Goal: Task Accomplishment & Management: Complete application form

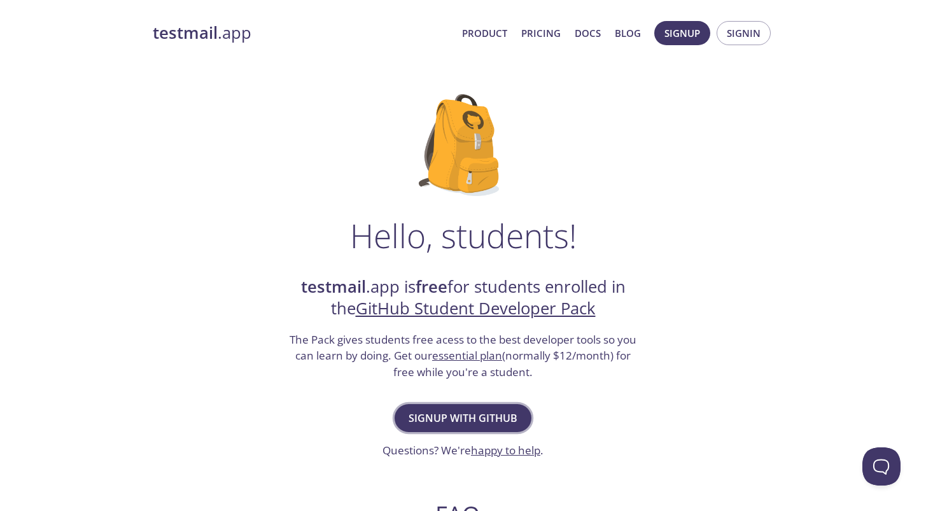
click at [462, 416] on span "Signup with GitHub" at bounding box center [463, 418] width 109 height 18
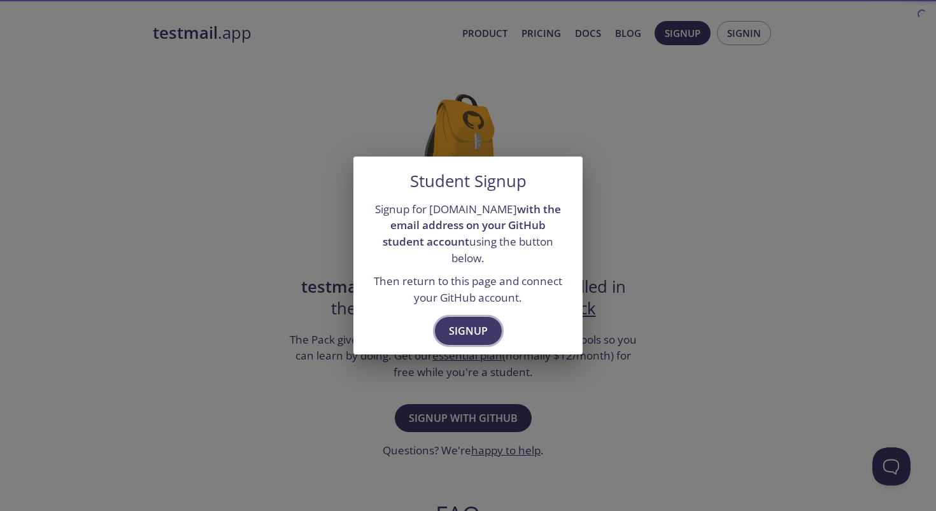
click at [468, 322] on span "Signup" at bounding box center [468, 331] width 39 height 18
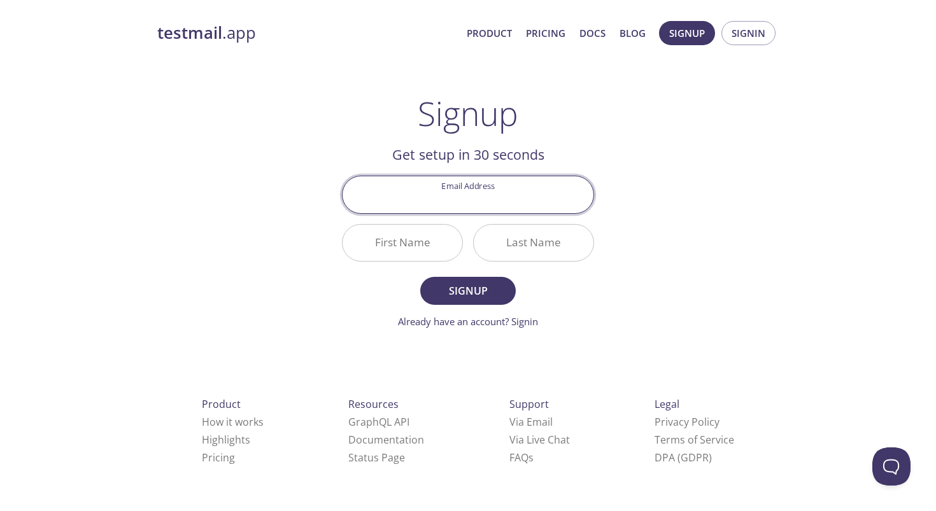
click at [489, 201] on input "Email Address" at bounding box center [467, 194] width 251 height 36
type input "[EMAIL_ADDRESS][DOMAIN_NAME]"
click at [423, 249] on input "First Name" at bounding box center [402, 243] width 120 height 36
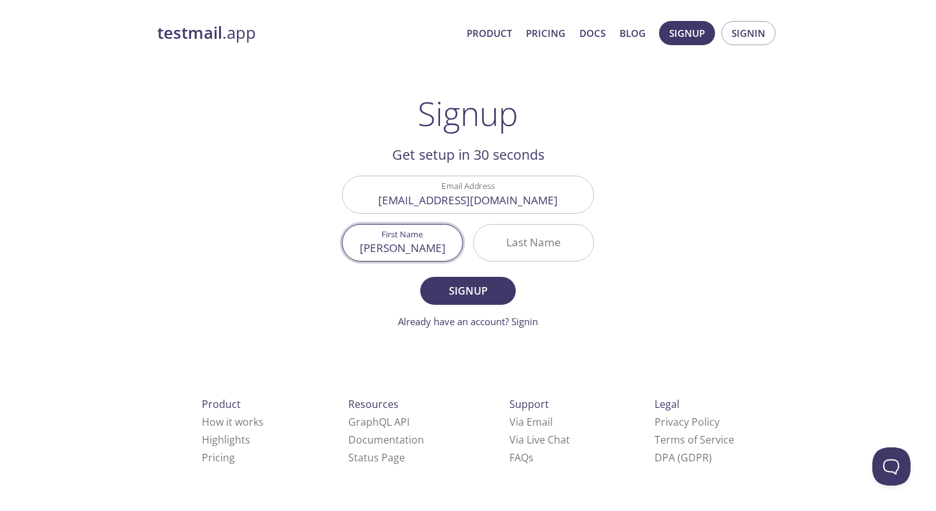
type input "[PERSON_NAME]"
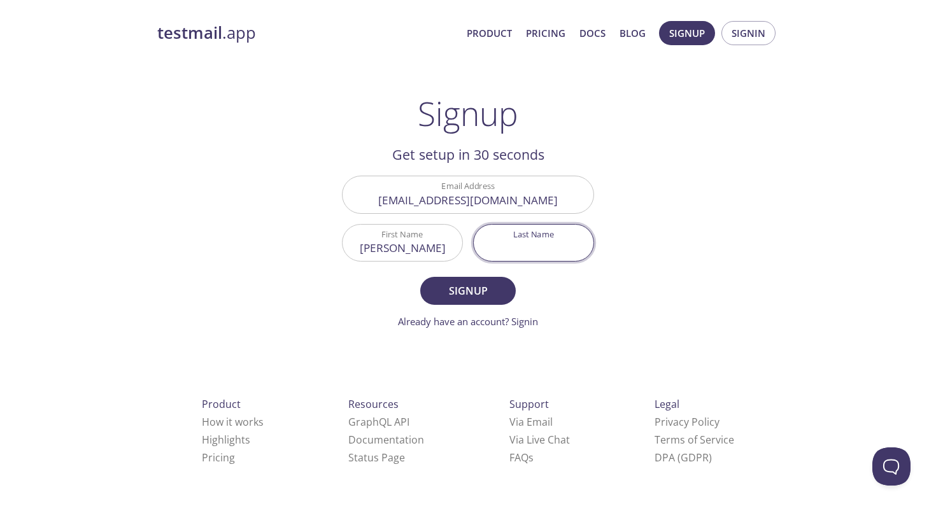
click at [515, 246] on input "Last Name" at bounding box center [533, 243] width 120 height 36
type input "[PERSON_NAME]"
click at [489, 282] on span "Signup" at bounding box center [467, 291] width 67 height 18
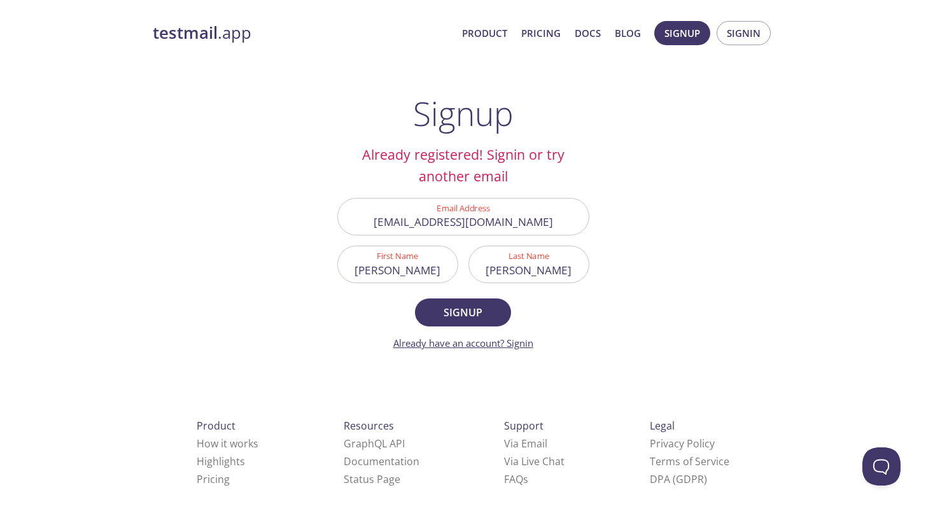
click at [516, 339] on link "Already have an account? Signin" at bounding box center [463, 343] width 140 height 13
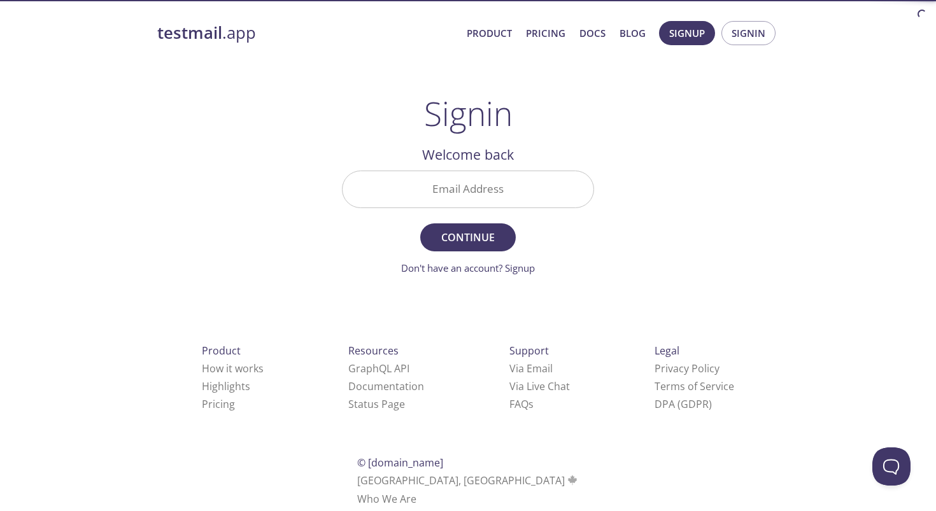
click at [493, 186] on input "Email Address" at bounding box center [467, 189] width 251 height 36
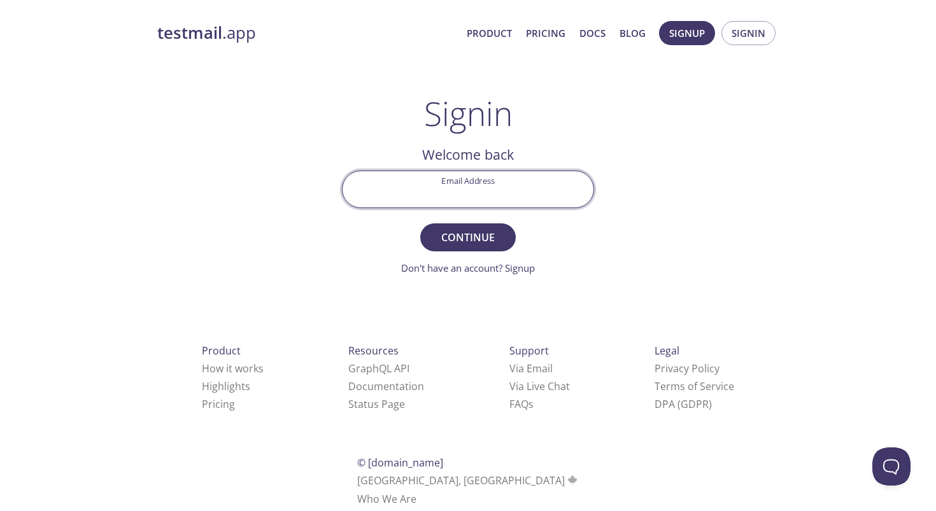
type input "[EMAIL_ADDRESS][DOMAIN_NAME]"
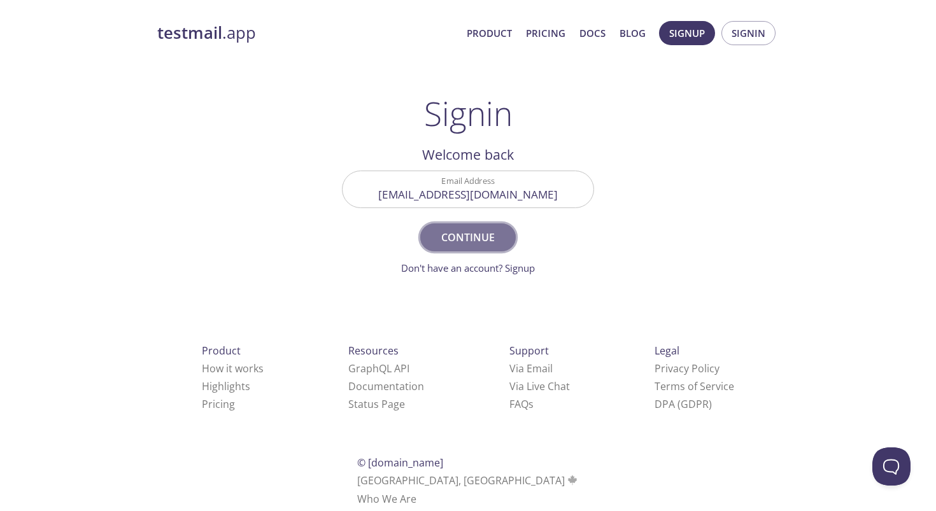
click at [479, 234] on span "Continue" at bounding box center [467, 237] width 67 height 18
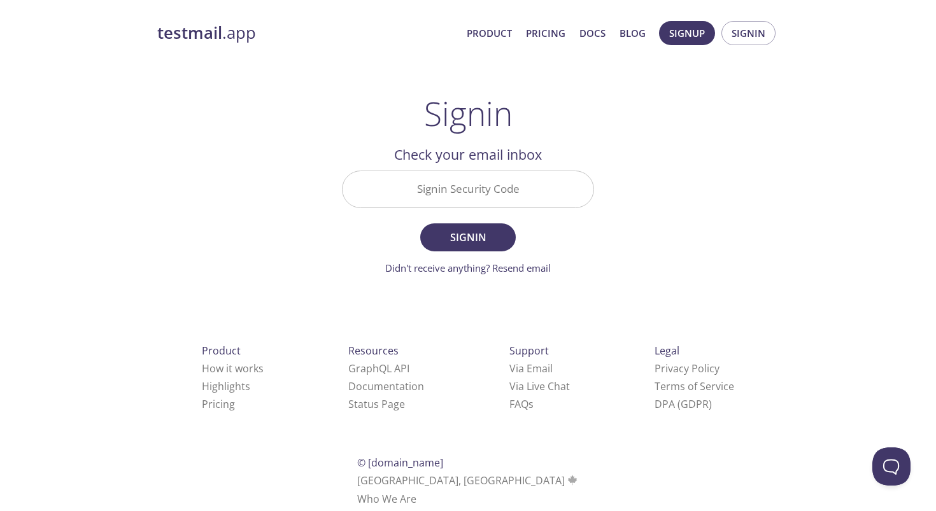
click at [517, 202] on input "Signin Security Code" at bounding box center [467, 189] width 251 height 36
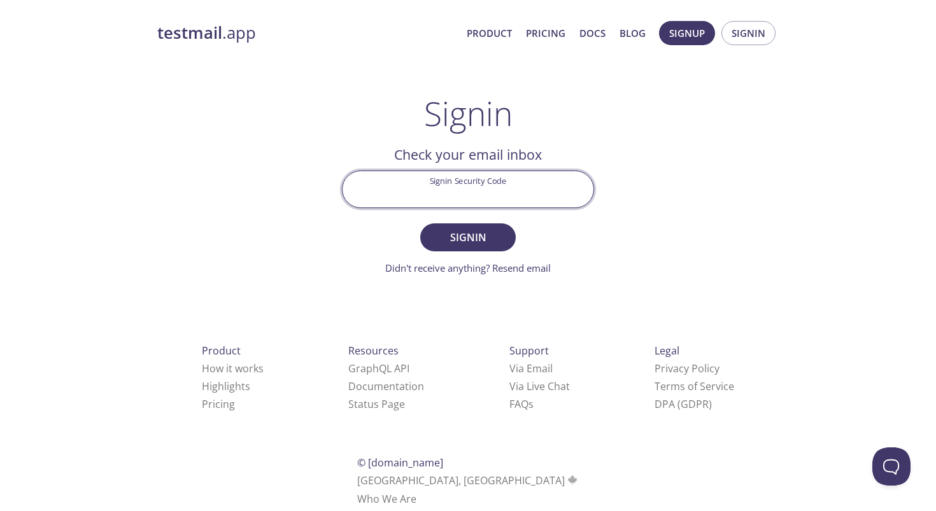
click at [731, 213] on div "testmail .app Product Pricing Docs Blog Signup Signin Signin Welcome back Email…" at bounding box center [468, 278] width 652 height 531
click at [507, 193] on input "Signin Security Code" at bounding box center [467, 189] width 251 height 36
paste input "49REGV3"
type input "49REGV3"
click at [490, 235] on span "Signin" at bounding box center [467, 237] width 67 height 18
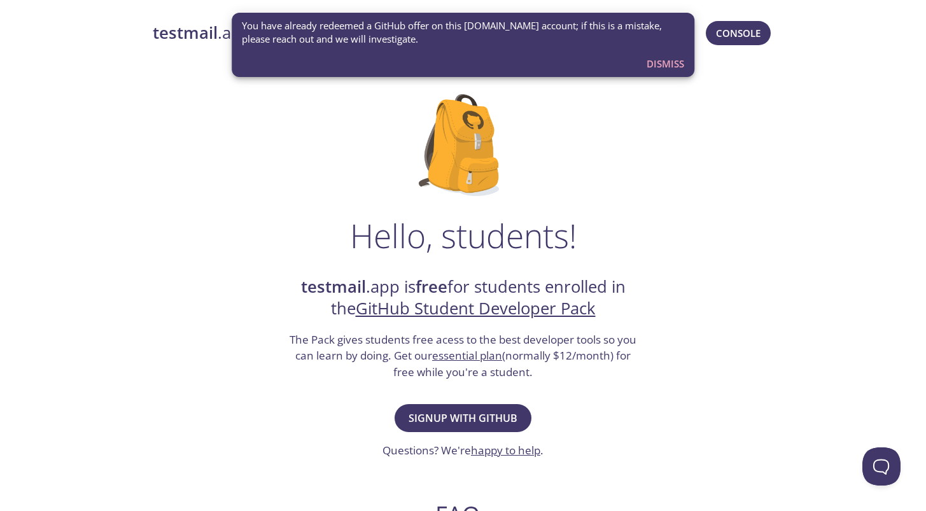
click at [672, 69] on span "Dismiss" at bounding box center [666, 63] width 38 height 17
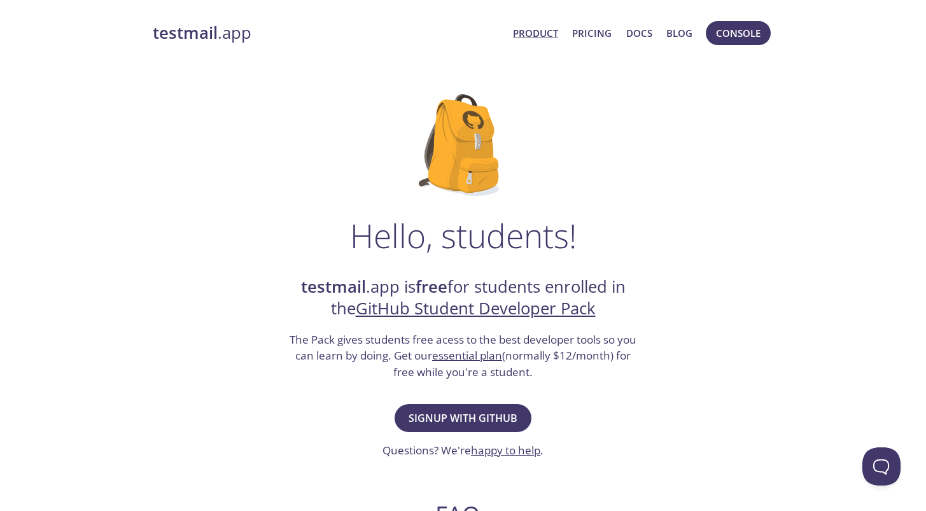
click at [547, 36] on link "Product" at bounding box center [535, 33] width 45 height 17
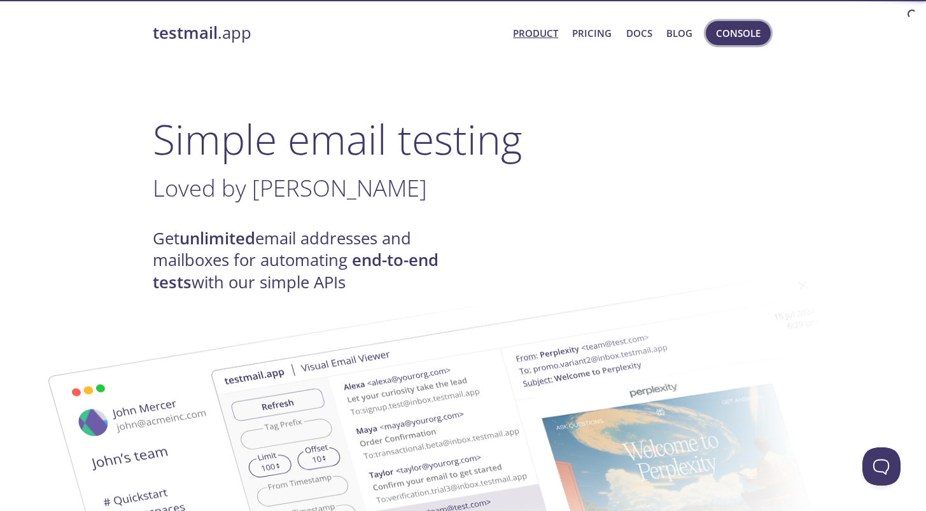
click at [718, 32] on span "Console" at bounding box center [738, 33] width 45 height 17
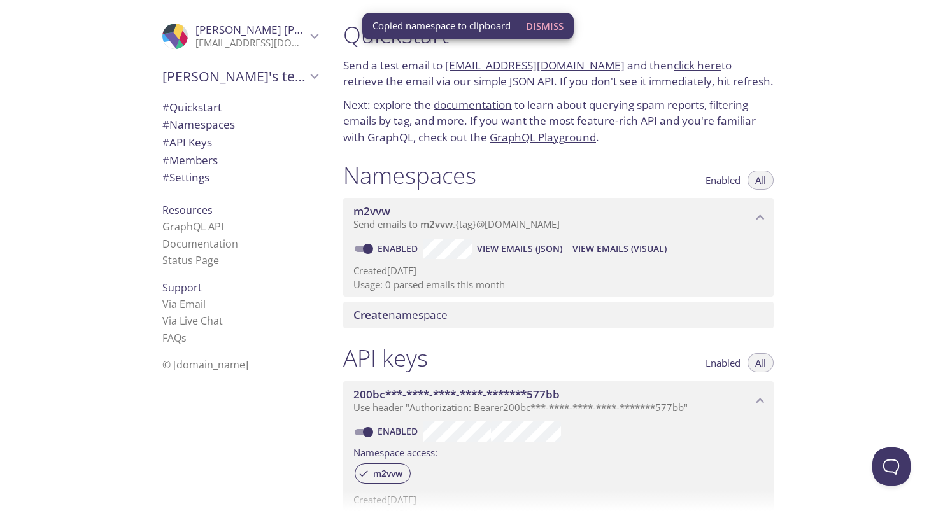
click at [384, 218] on span "Send emails to m2vvw . {tag} @[DOMAIN_NAME]" at bounding box center [456, 224] width 206 height 13
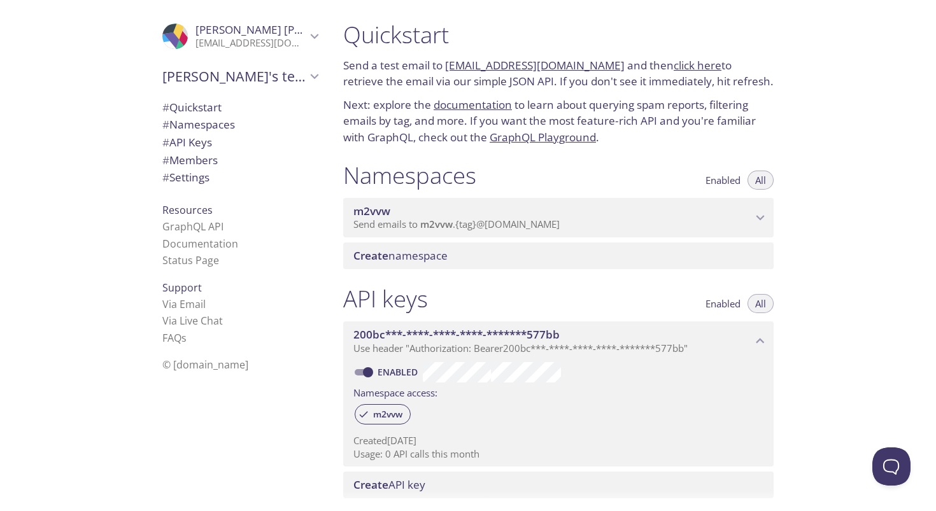
click at [384, 218] on span "Send emails to m2vvw . {tag} @[DOMAIN_NAME]" at bounding box center [456, 224] width 206 height 13
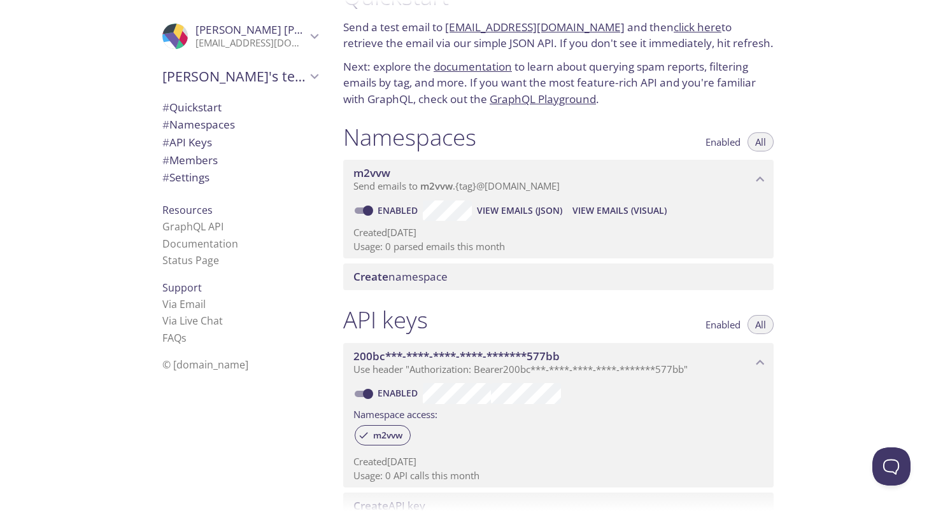
scroll to position [32, 0]
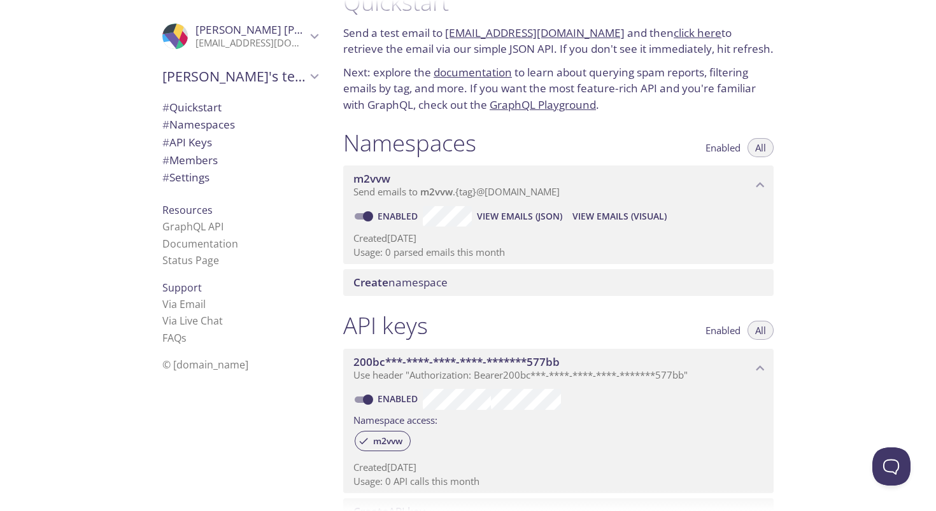
click at [430, 241] on p "Created [DATE]" at bounding box center [558, 238] width 410 height 13
drag, startPoint x: 585, startPoint y: 191, endPoint x: 463, endPoint y: 258, distance: 139.0
click at [463, 258] on div "m2vvw Send emails to m2vvw . {tag} @[DOMAIN_NAME] Enabled View Emails (JSON) Vi…" at bounding box center [558, 214] width 430 height 99
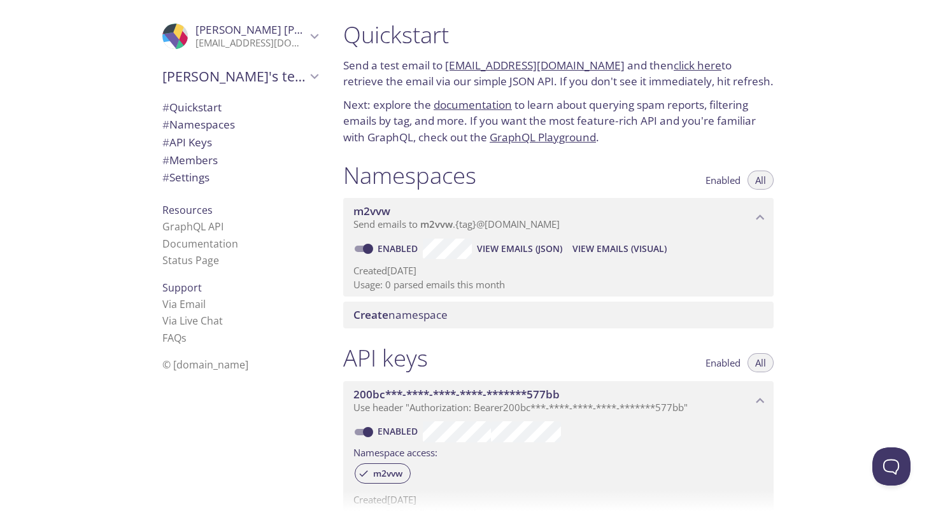
drag, startPoint x: 444, startPoint y: 66, endPoint x: 606, endPoint y: 63, distance: 162.3
click at [606, 63] on p "Send a test email to [EMAIL_ADDRESS][DOMAIN_NAME] and then click here to retrie…" at bounding box center [558, 73] width 430 height 32
copy p "[EMAIL_ADDRESS][DOMAIN_NAME]"
click at [703, 67] on link "click here" at bounding box center [697, 65] width 48 height 15
click at [610, 249] on span "View Emails (Visual)" at bounding box center [619, 248] width 94 height 15
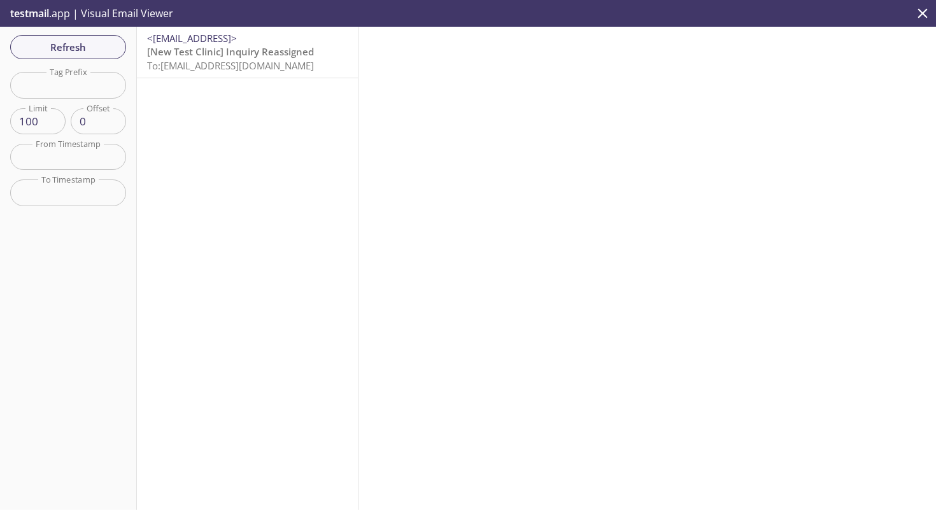
click at [261, 51] on span "[New Test Clinic] Inquiry Reassigned" at bounding box center [230, 51] width 167 height 13
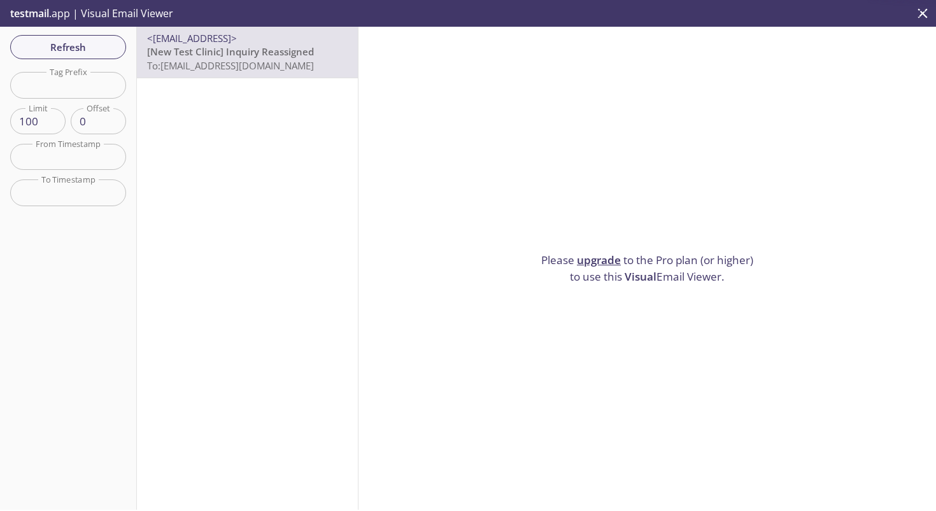
click at [261, 51] on span "[New Test Clinic] Inquiry Reassigned" at bounding box center [230, 51] width 167 height 13
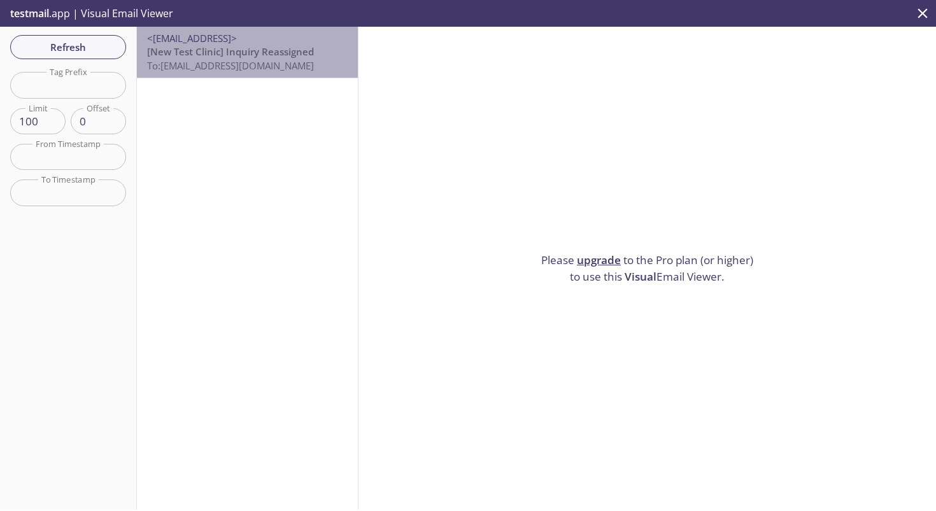
click at [261, 51] on span "[New Test Clinic] Inquiry Reassigned" at bounding box center [230, 51] width 167 height 13
